Goal: Task Accomplishment & Management: Complete application form

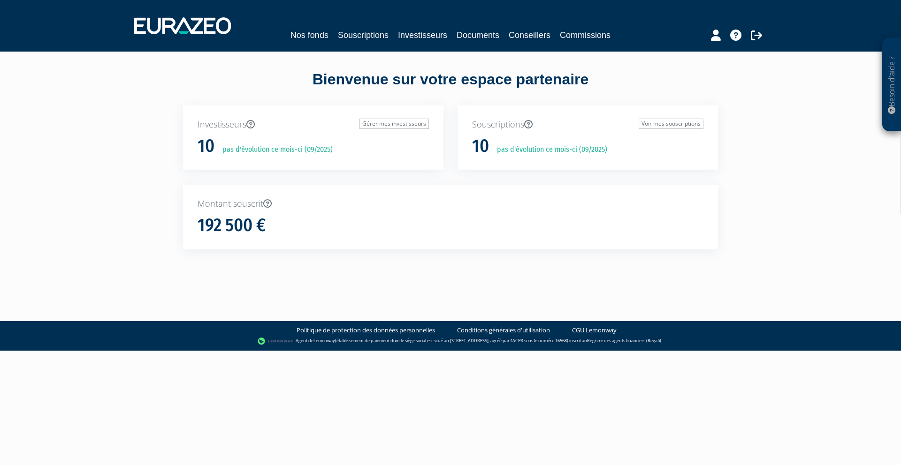
click at [361, 26] on div "Nos fonds Souscriptions Investisseurs Documents Conseillers Commissions" at bounding box center [450, 25] width 647 height 35
click at [375, 38] on link "Souscriptions" at bounding box center [363, 35] width 51 height 13
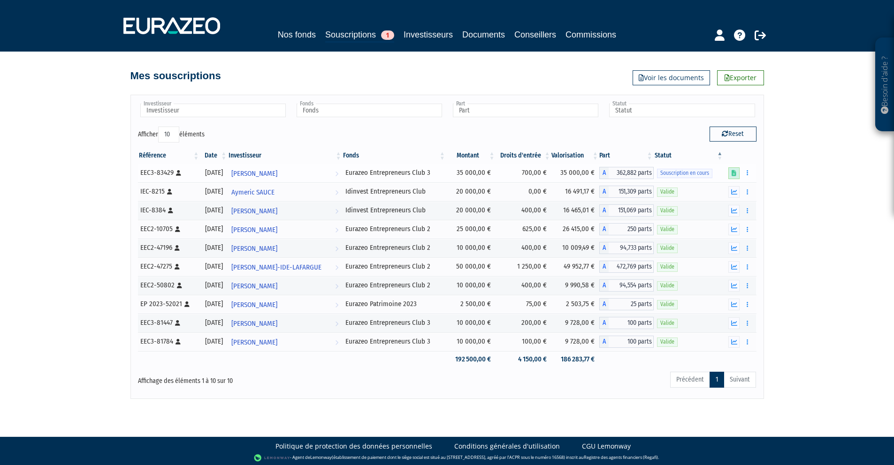
click at [730, 172] on link at bounding box center [733, 173] width 11 height 12
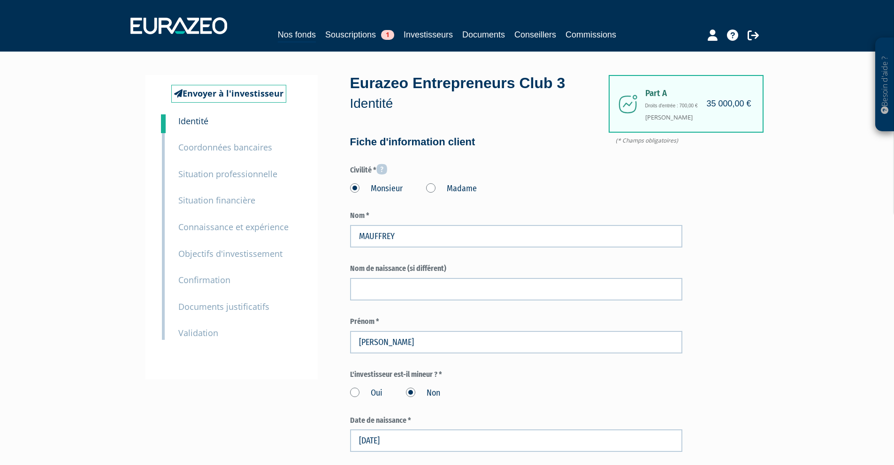
click at [233, 301] on small "Documents justificatifs" at bounding box center [223, 306] width 91 height 11
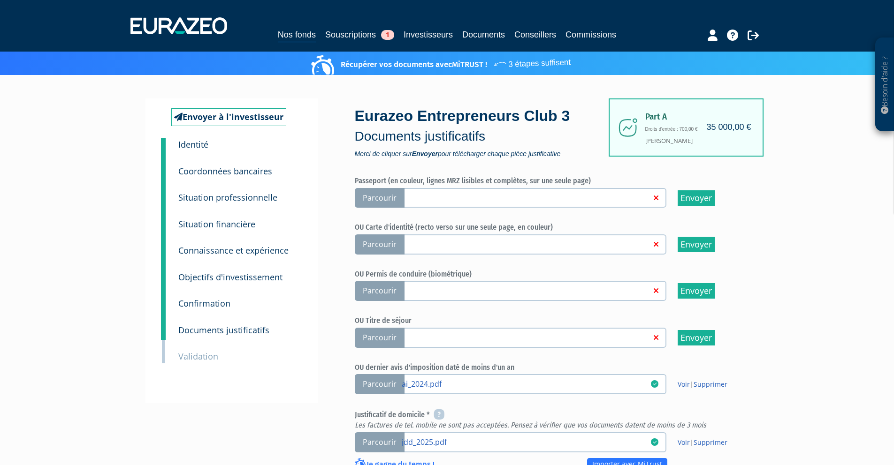
click at [363, 239] on span "Parcourir" at bounding box center [380, 245] width 50 height 20
click at [0, 0] on input "Parcourir" at bounding box center [0, 0] width 0 height 0
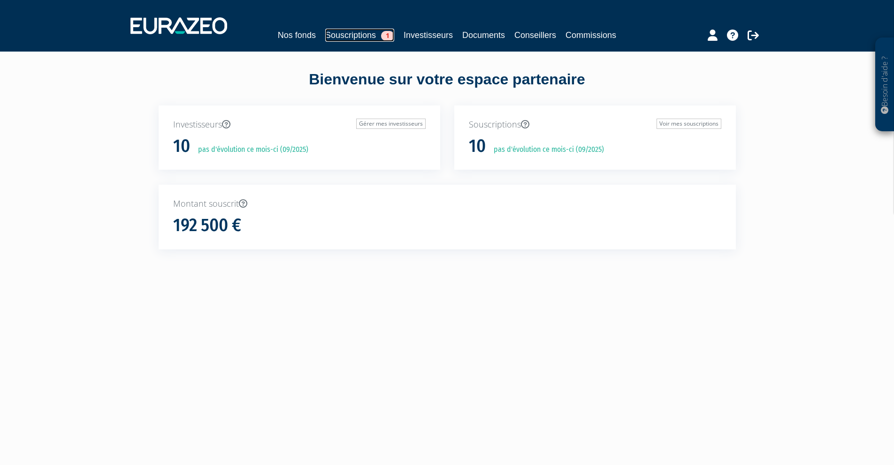
click at [362, 33] on link "Souscriptions 1" at bounding box center [359, 35] width 69 height 13
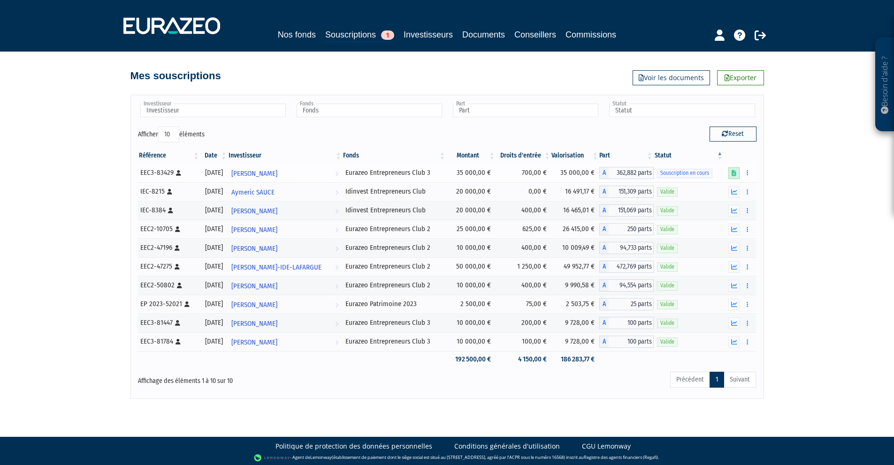
click at [730, 172] on link at bounding box center [733, 173] width 11 height 12
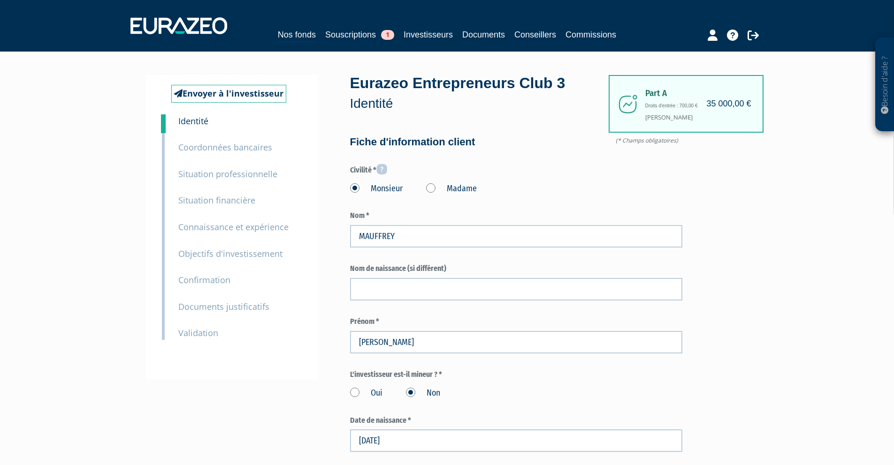
click at [254, 307] on small "Documents justificatifs" at bounding box center [223, 306] width 91 height 11
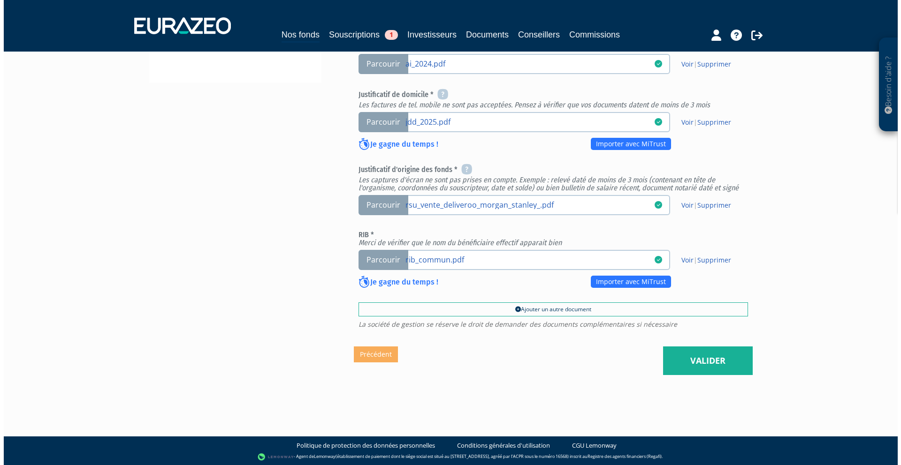
scroll to position [322, 0]
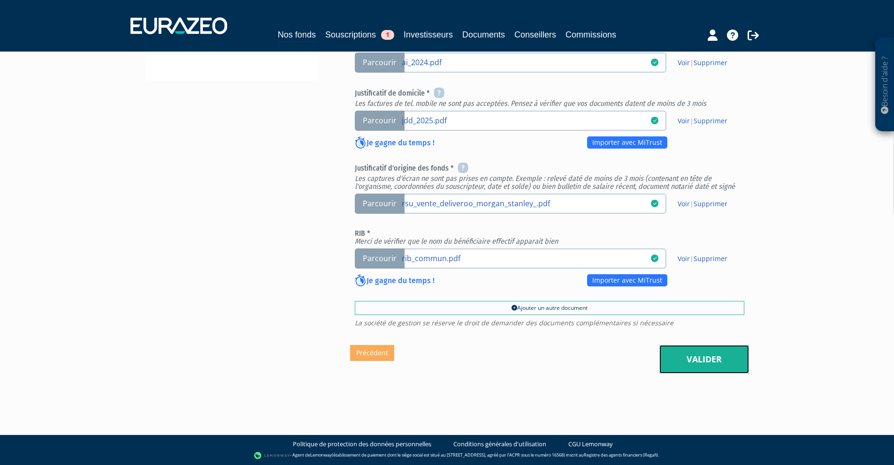
click at [700, 370] on link "Valider" at bounding box center [704, 359] width 90 height 29
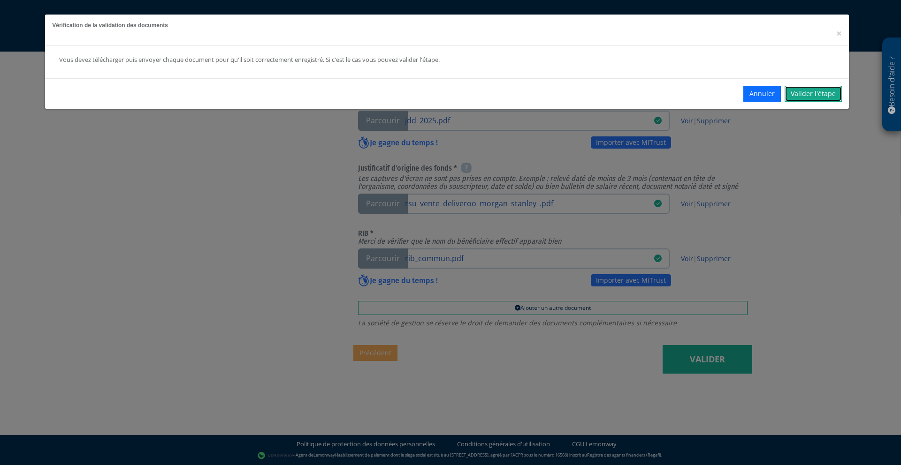
click at [798, 93] on link "Valider l'étape" at bounding box center [812, 94] width 57 height 16
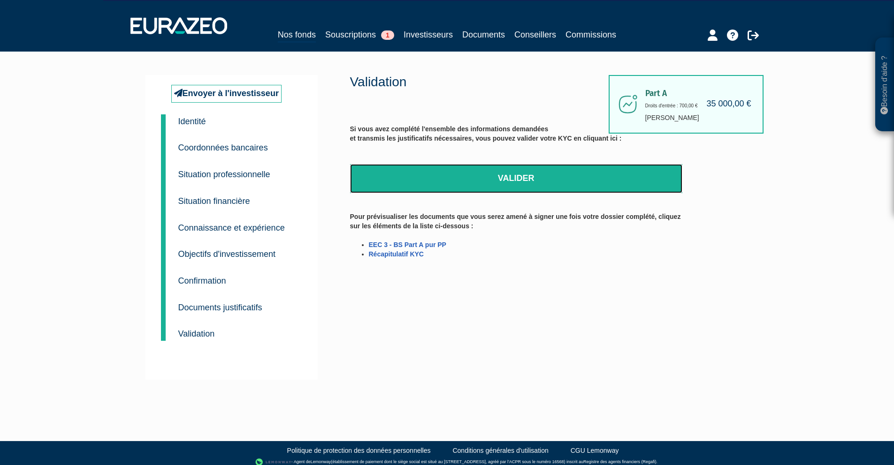
click at [565, 170] on link "Valider" at bounding box center [516, 178] width 332 height 29
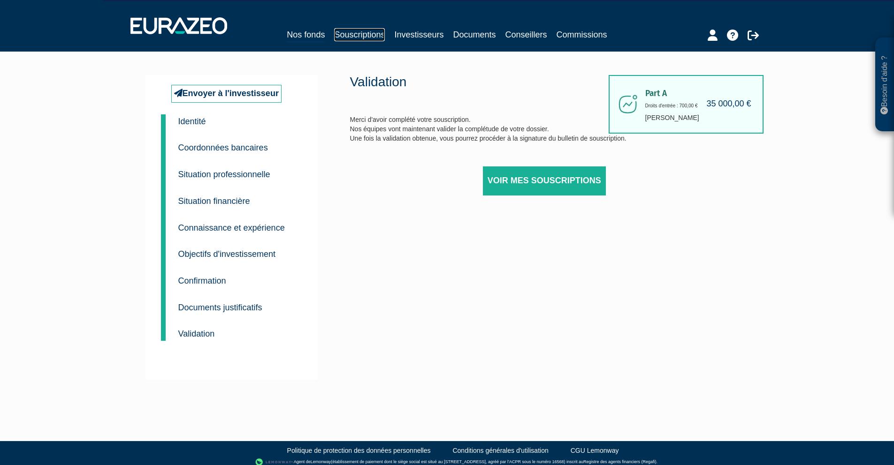
click at [353, 33] on link "Souscriptions" at bounding box center [359, 34] width 51 height 13
